Goal: Register for event/course

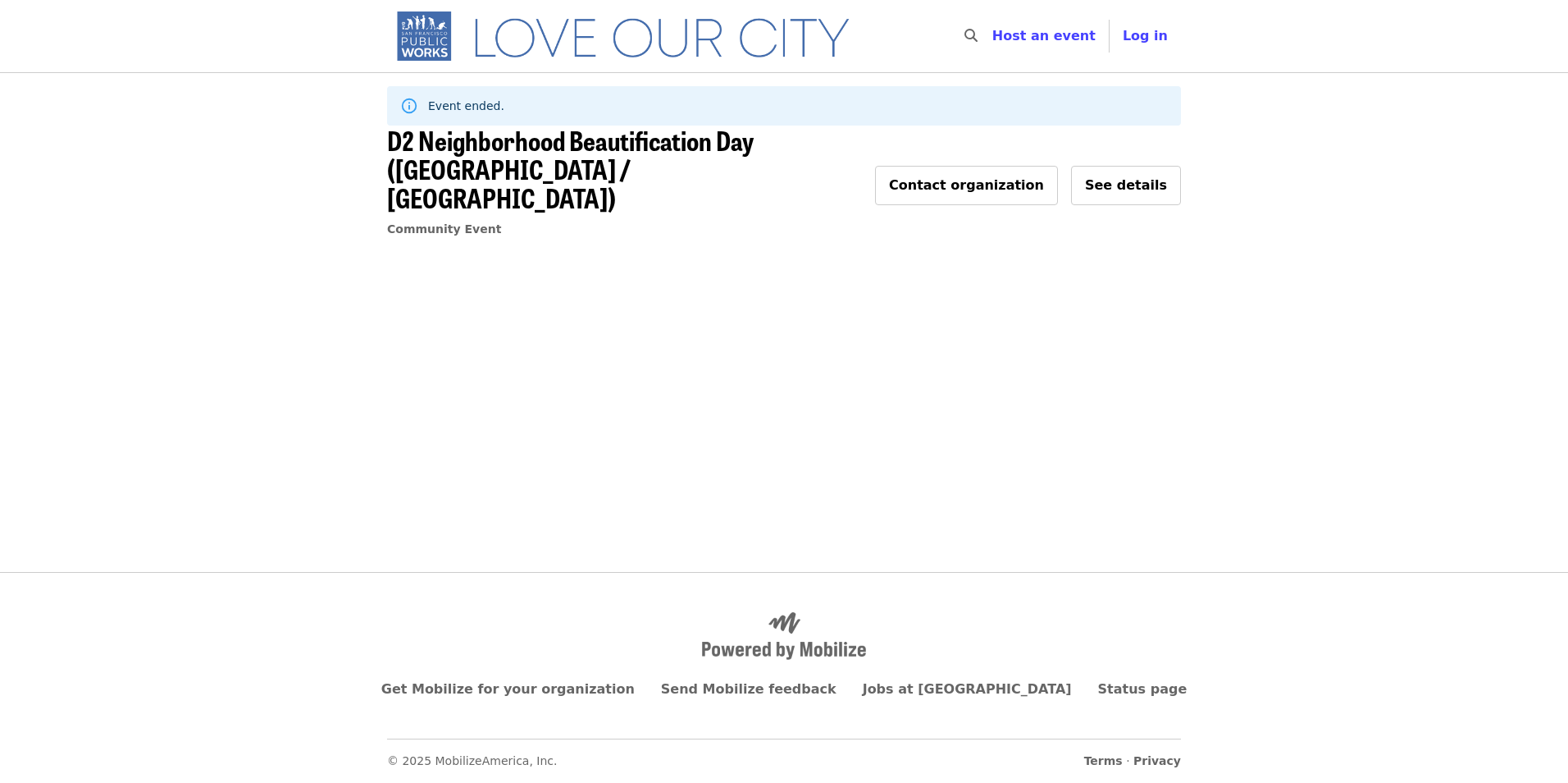
click at [591, 31] on img "Main navigation" at bounding box center [630, 35] width 487 height 53
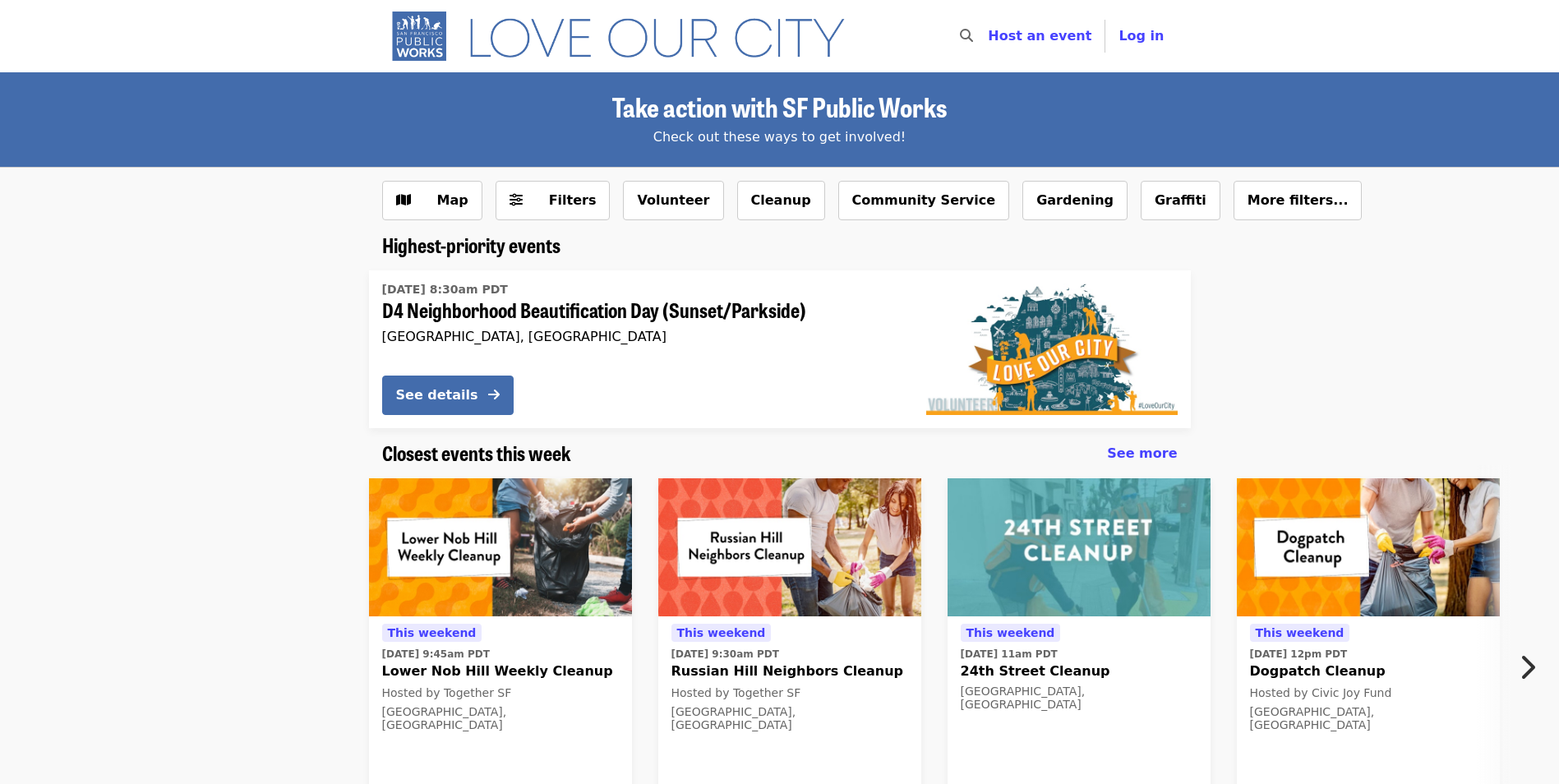
click at [579, 313] on span "D4 Neighborhood Beautification Day (Sunset/Parkside)" at bounding box center [640, 310] width 517 height 24
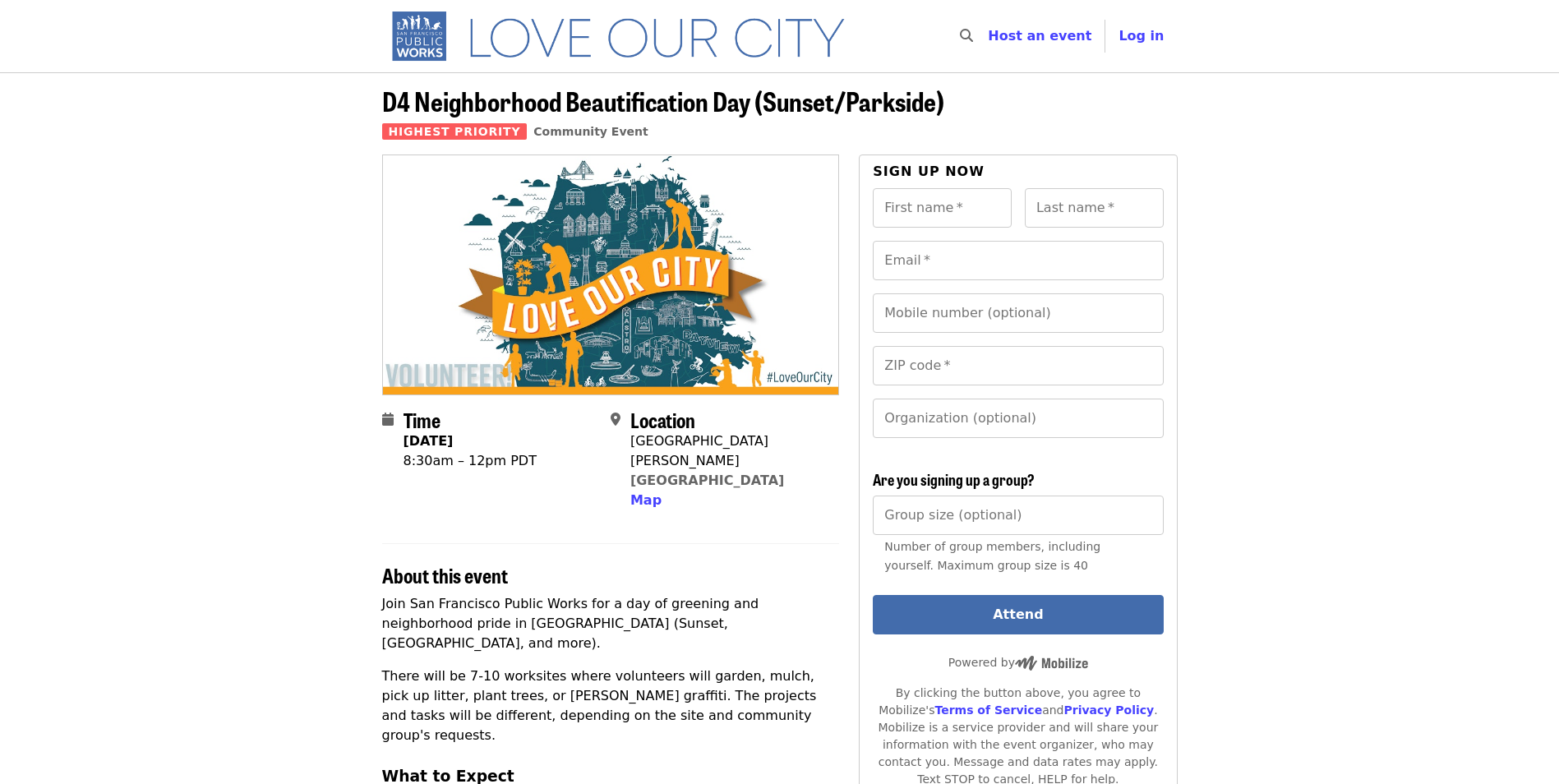
click at [1445, 101] on header "D4 Neighborhood Beautification Day (Sunset/Parkside) Highest Priority Community…" at bounding box center [780, 113] width 1559 height 83
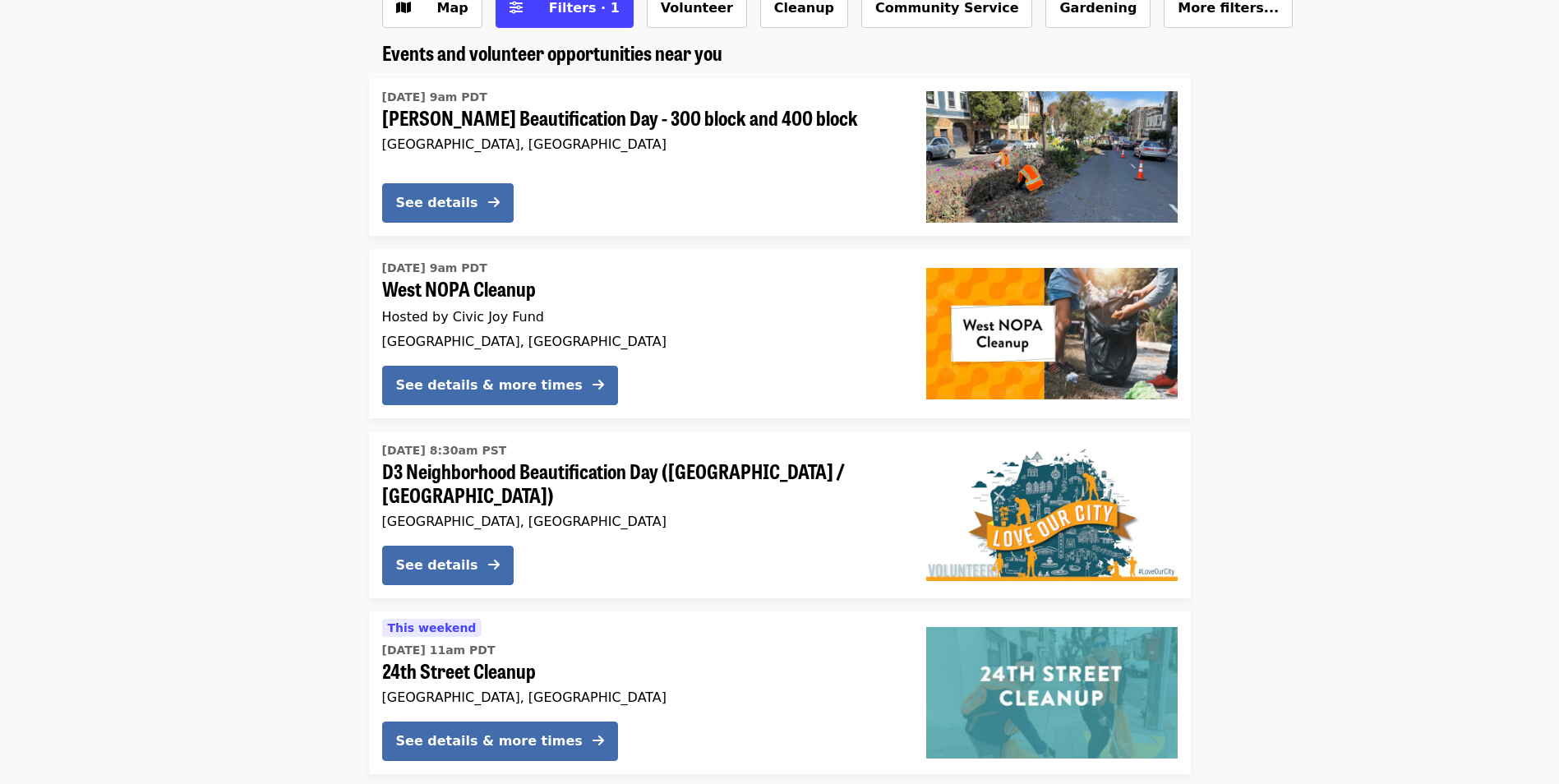
scroll to position [164, 0]
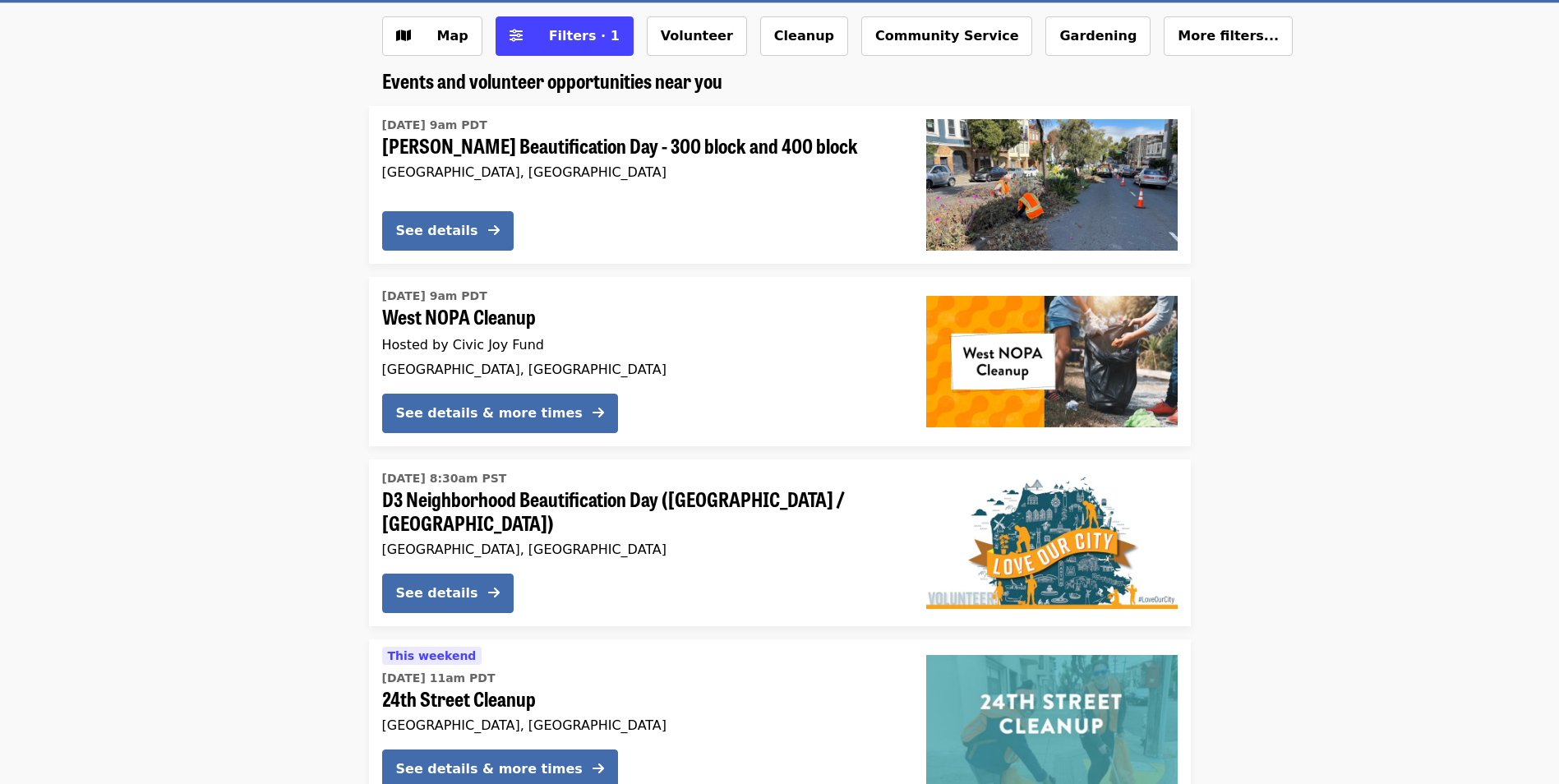
click at [328, 529] on li "[DATE] 8:30am PST D3 Neighborhood Beautification Day ([GEOGRAPHIC_DATA] / [GEOG…" at bounding box center [780, 543] width 1559 height 167
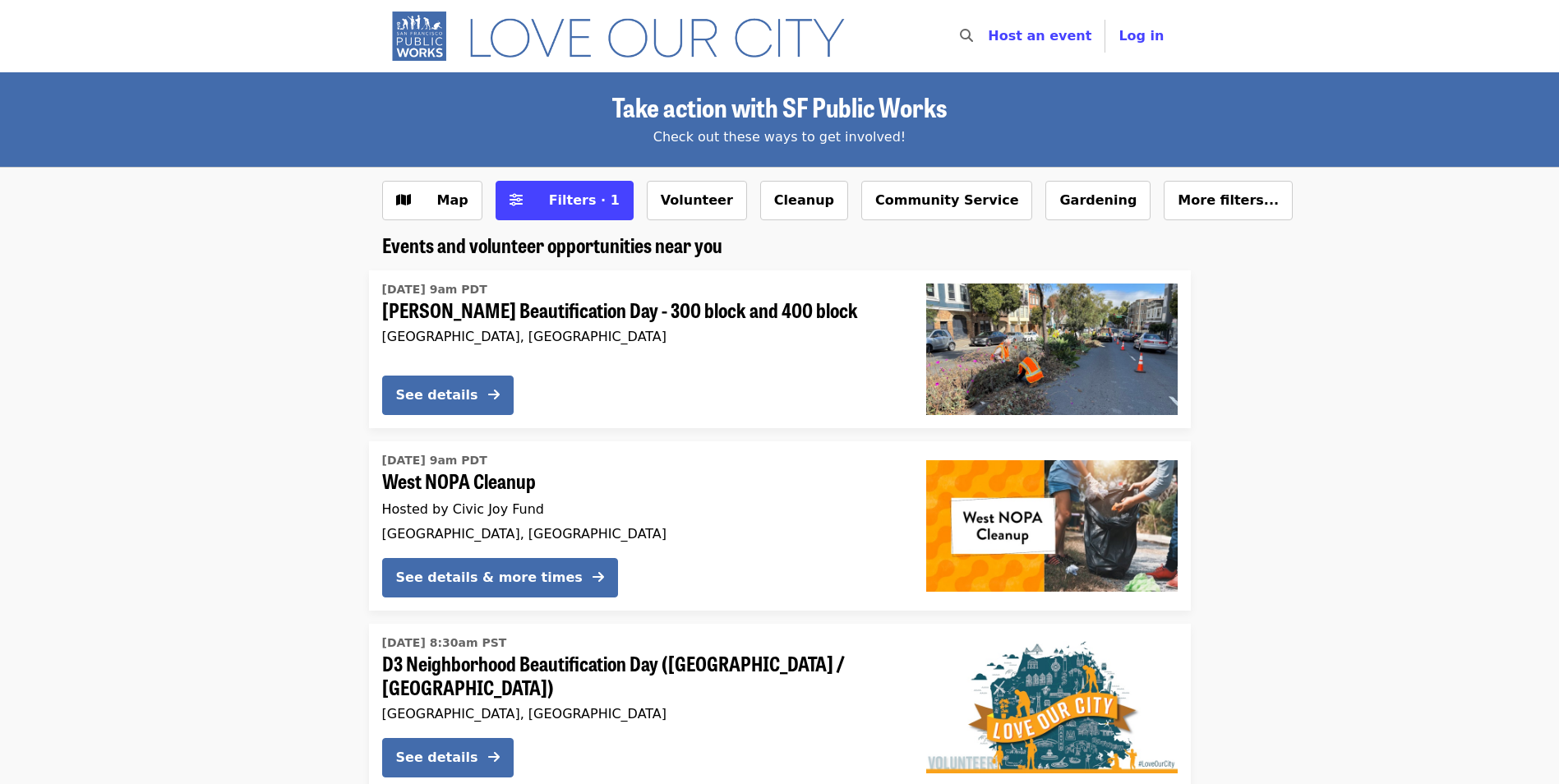
scroll to position [247, 0]
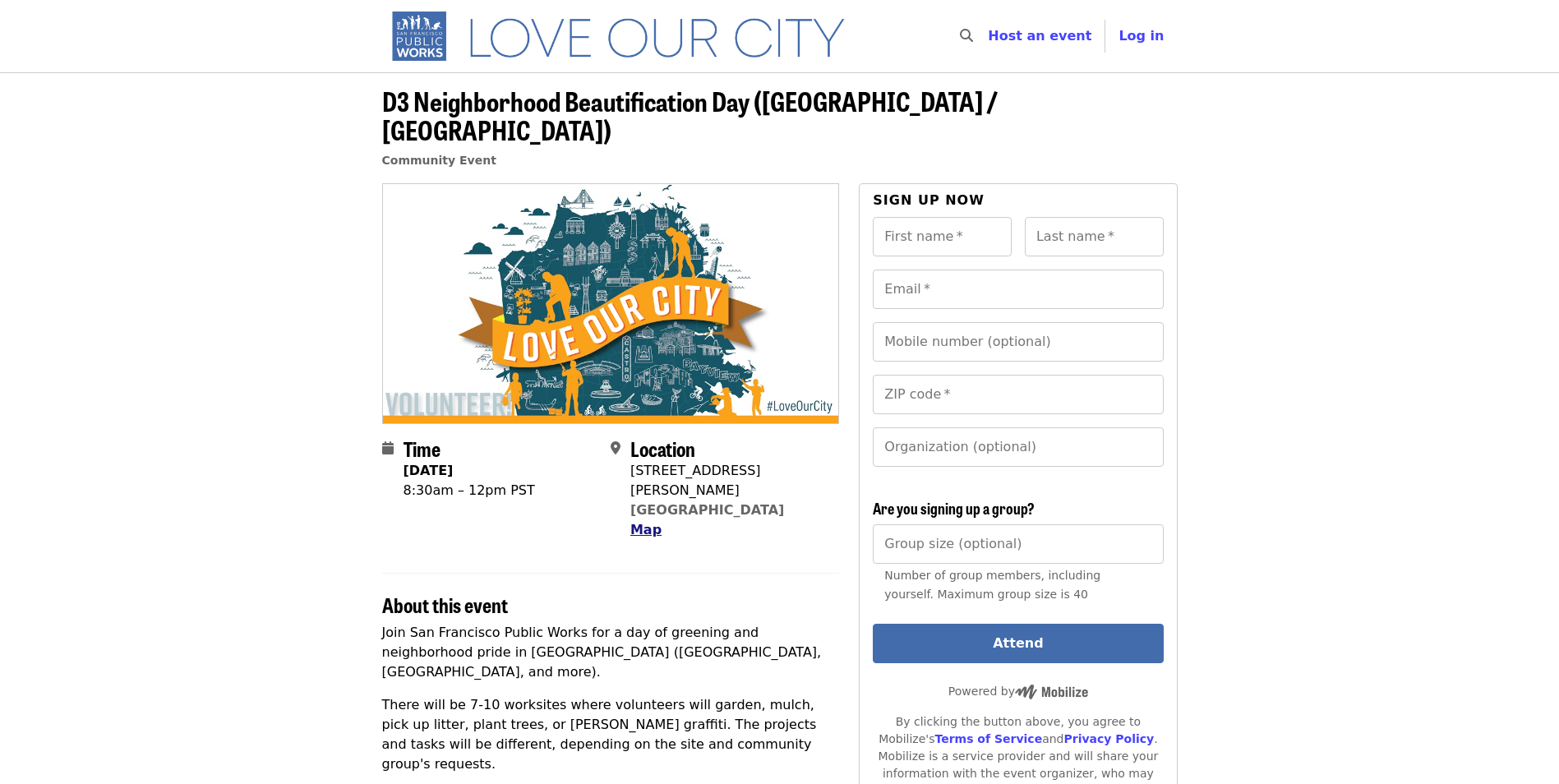
click at [649, 522] on span "Map" at bounding box center [646, 530] width 32 height 15
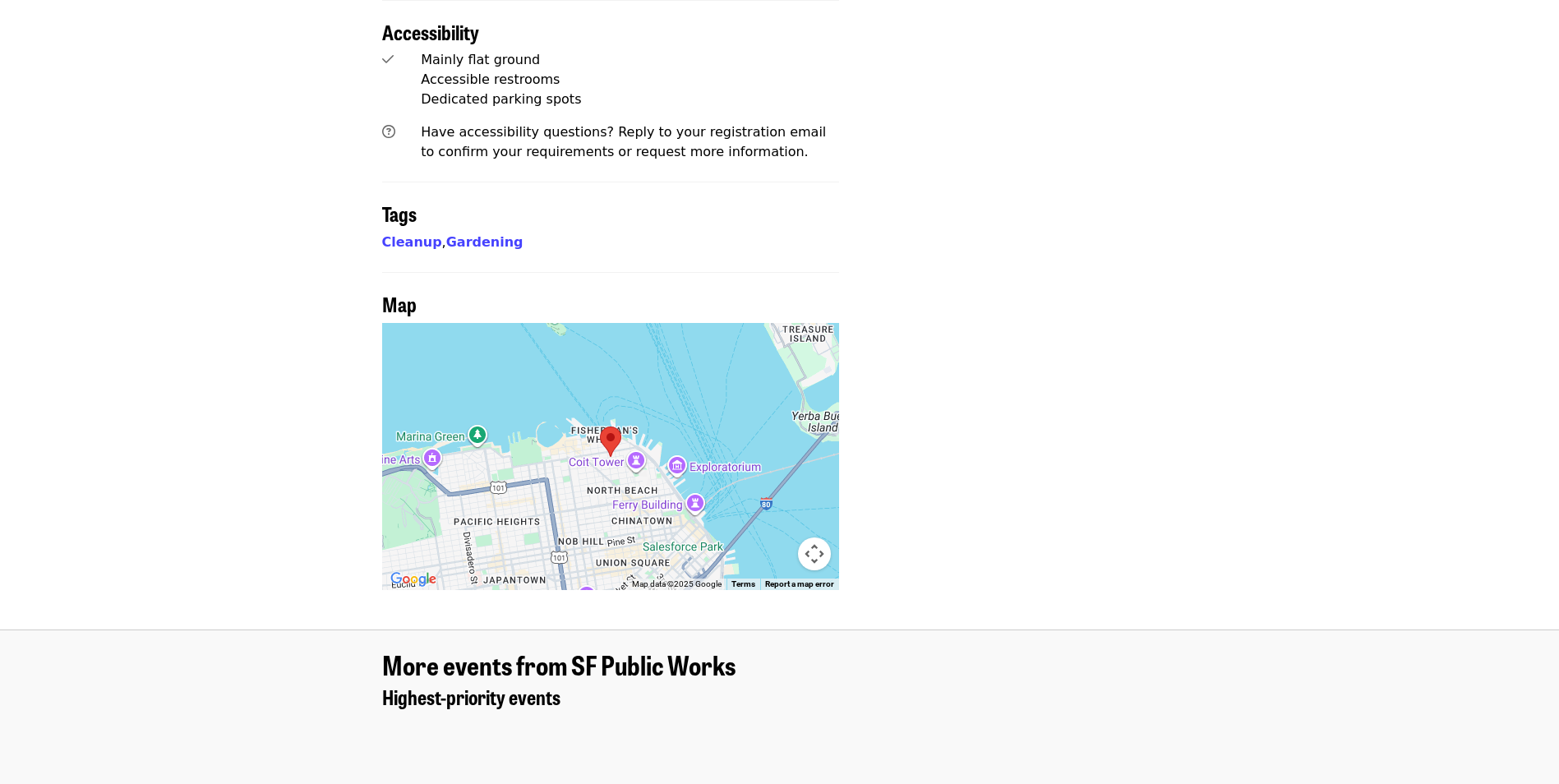
scroll to position [1322, 0]
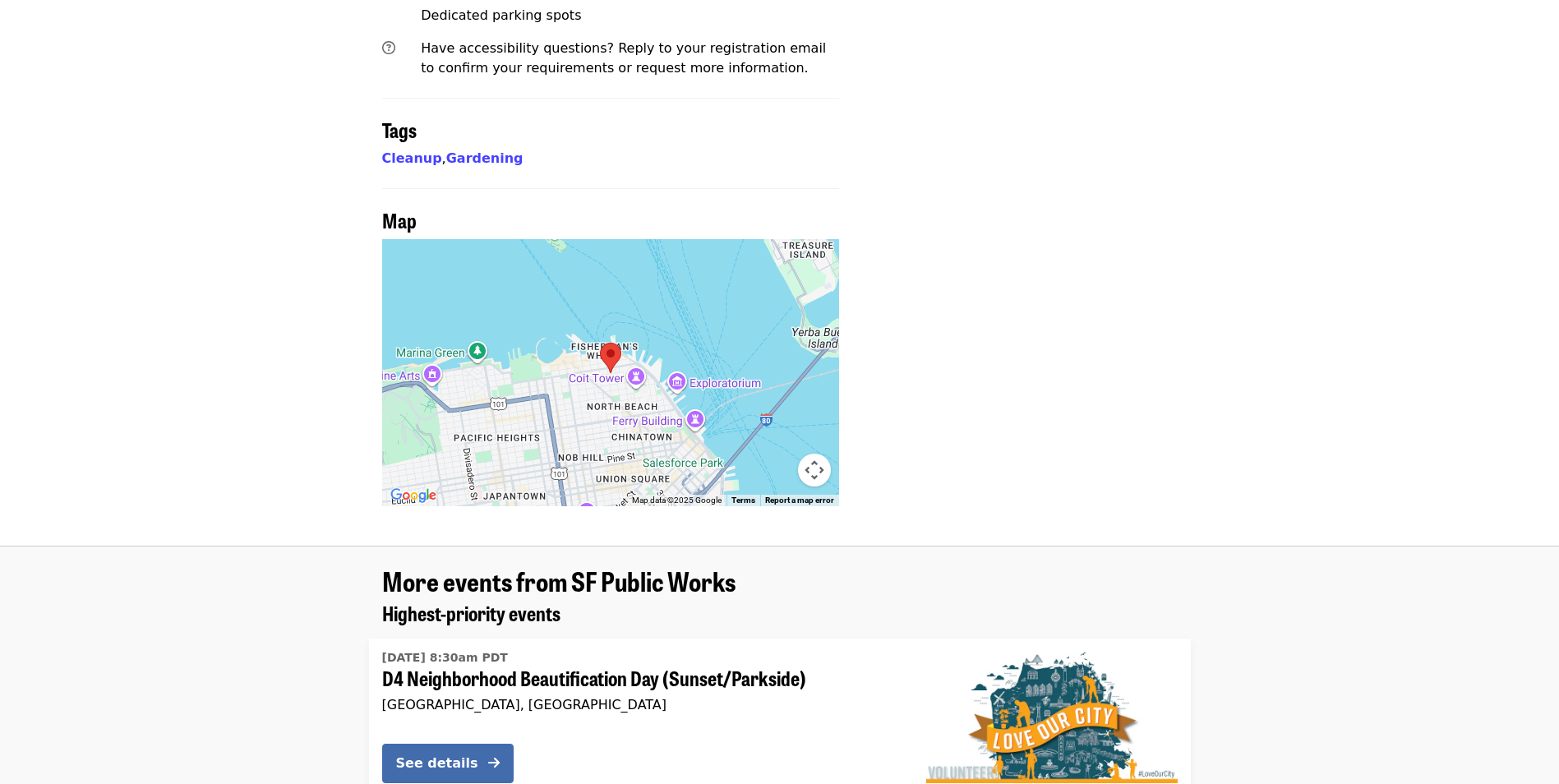
click at [671, 239] on div at bounding box center [611, 372] width 458 height 267
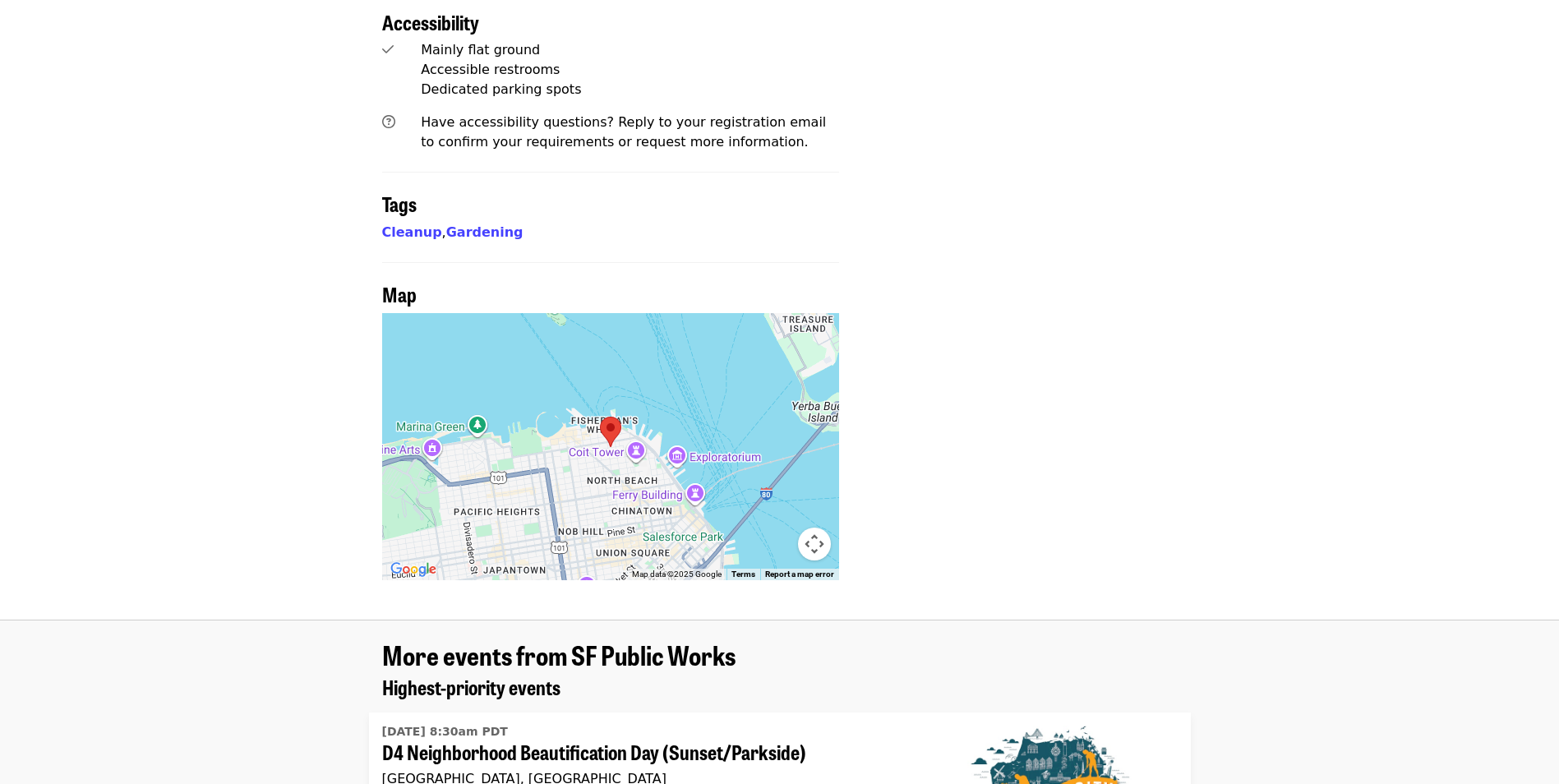
scroll to position [1157, 0]
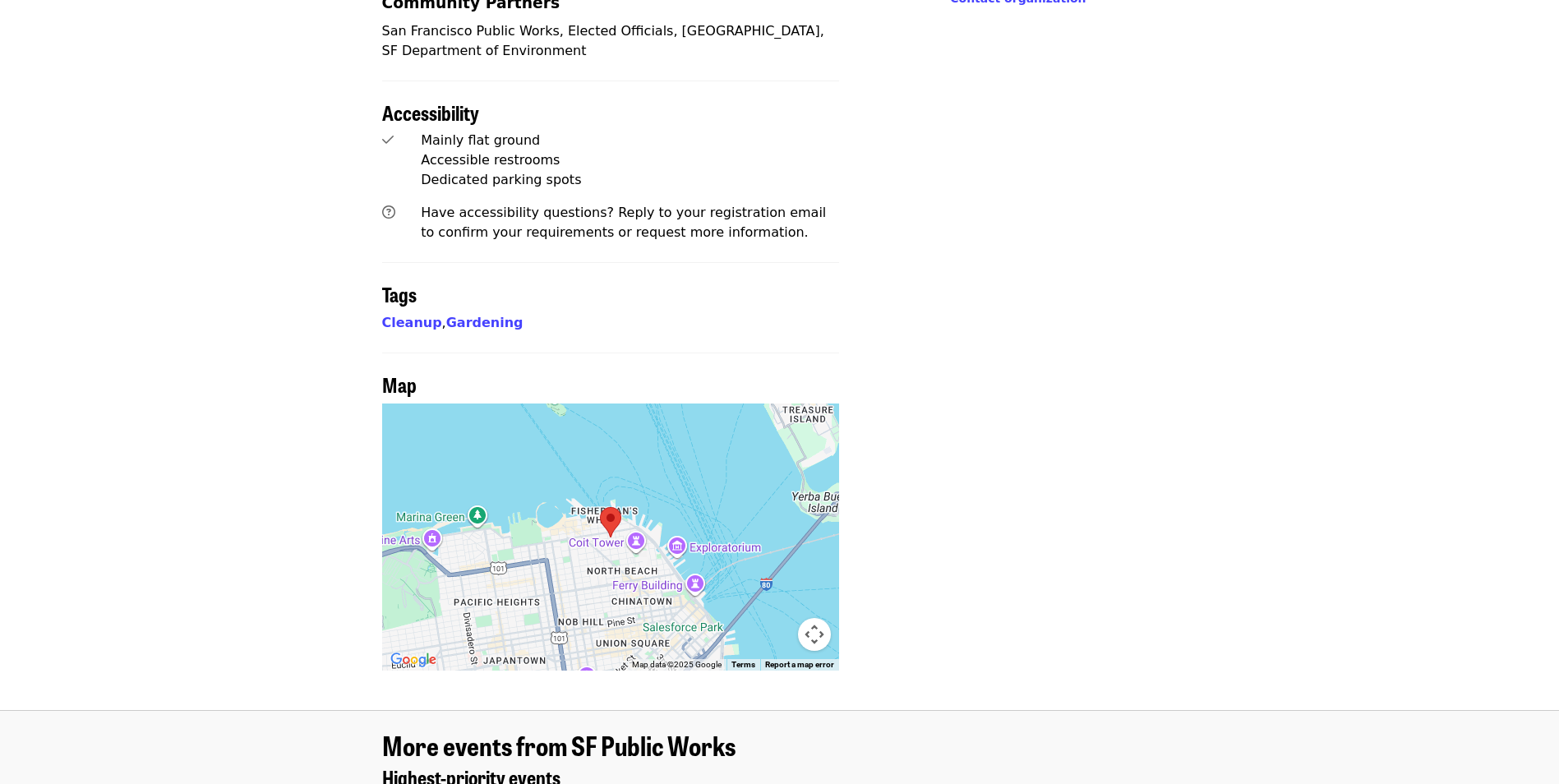
click at [536, 403] on div at bounding box center [611, 536] width 458 height 267
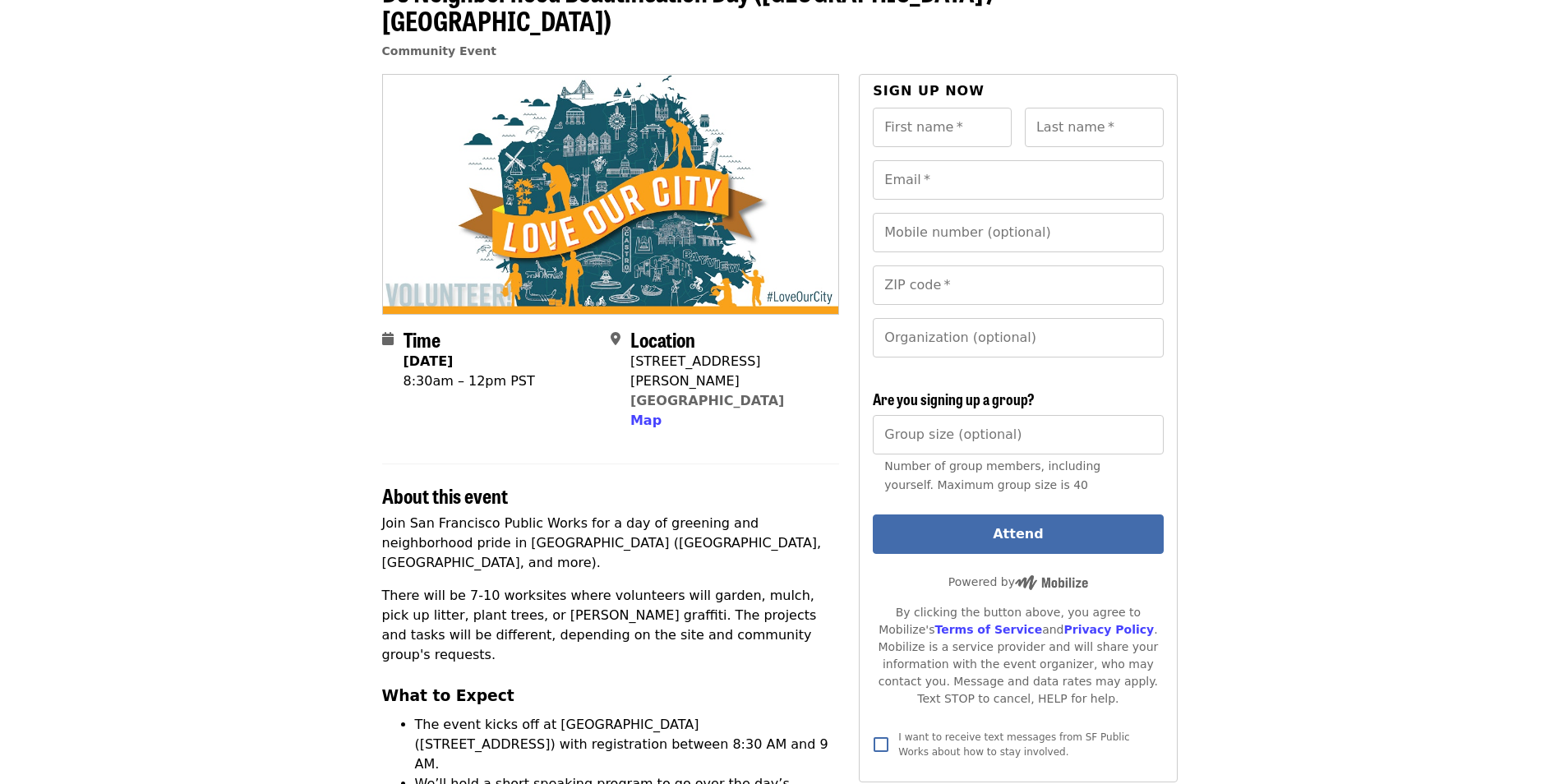
scroll to position [0, 0]
